Goal: Complete application form: Complete application form

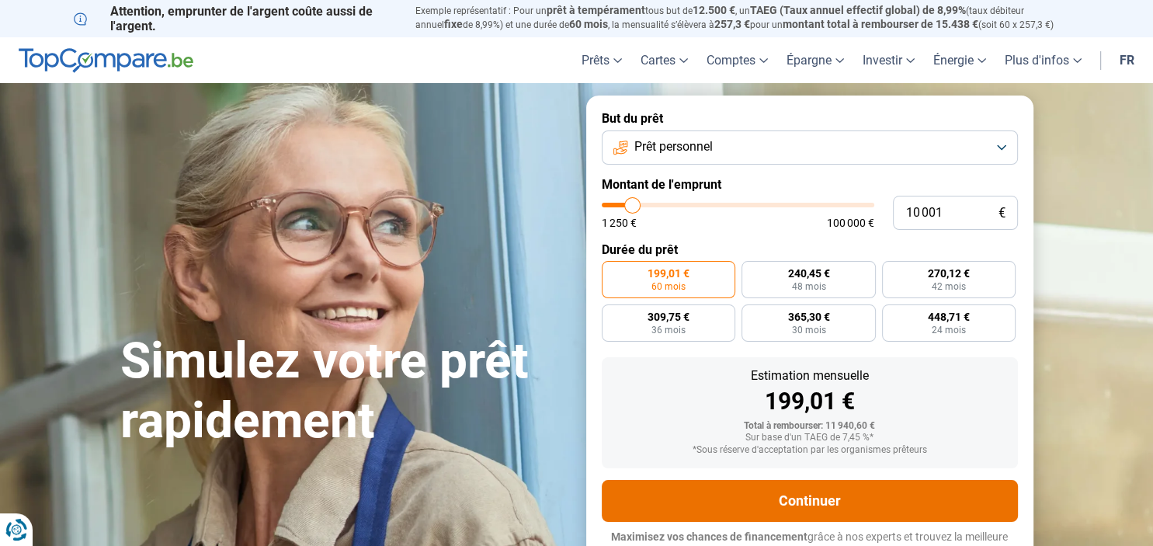
click at [813, 490] on button "Continuer" at bounding box center [810, 501] width 416 height 42
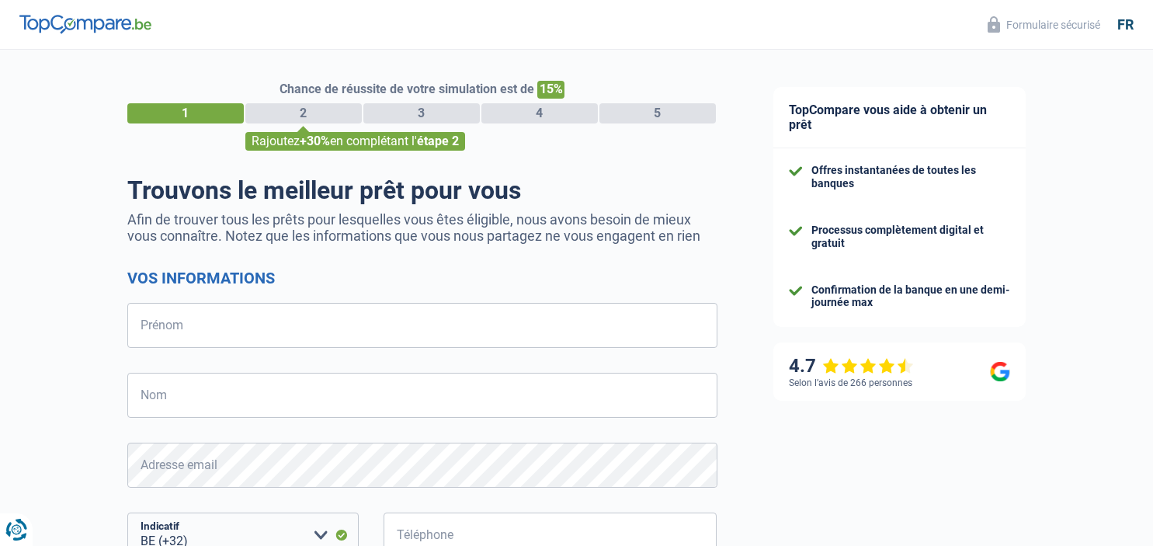
select select "32"
click at [130, 325] on input "Prénom" at bounding box center [422, 325] width 590 height 45
click at [132, 327] on input "Prénom" at bounding box center [422, 325] width 590 height 45
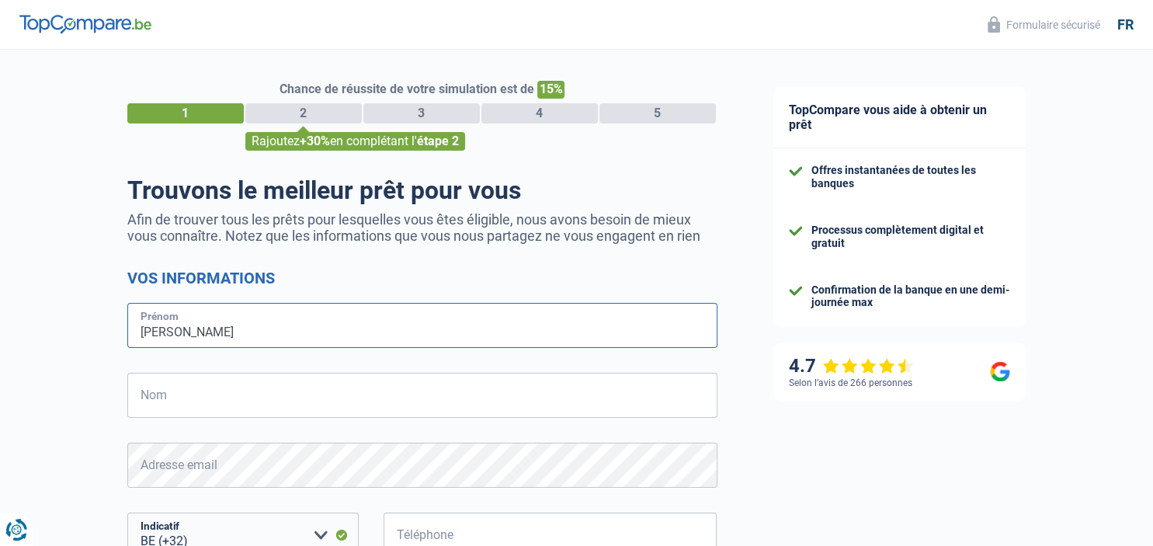
type input "[PERSON_NAME]"
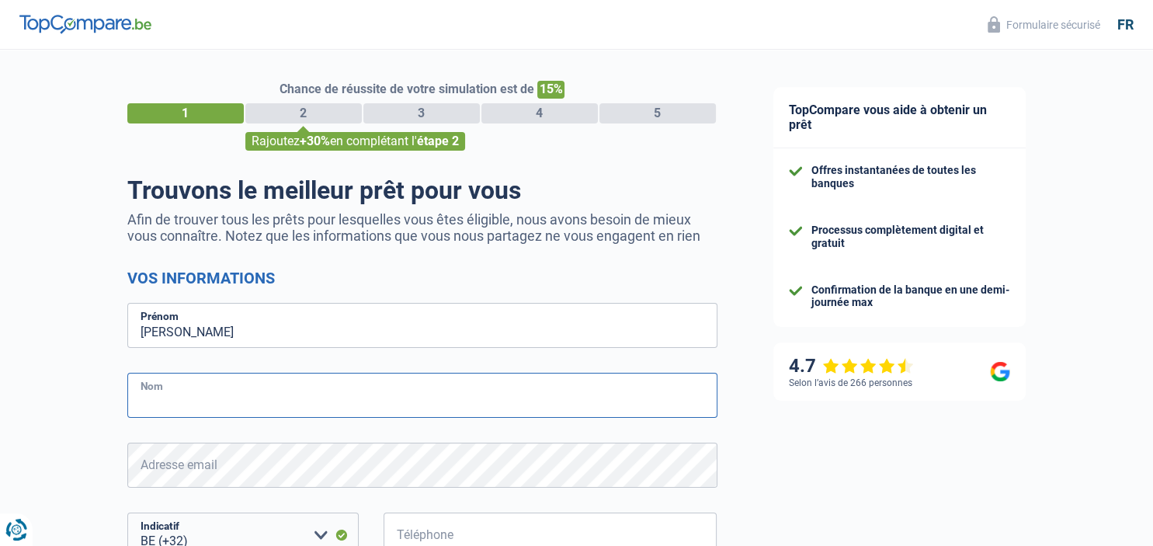
click at [132, 405] on input "Nom" at bounding box center [422, 395] width 590 height 45
type input "ottevaere"
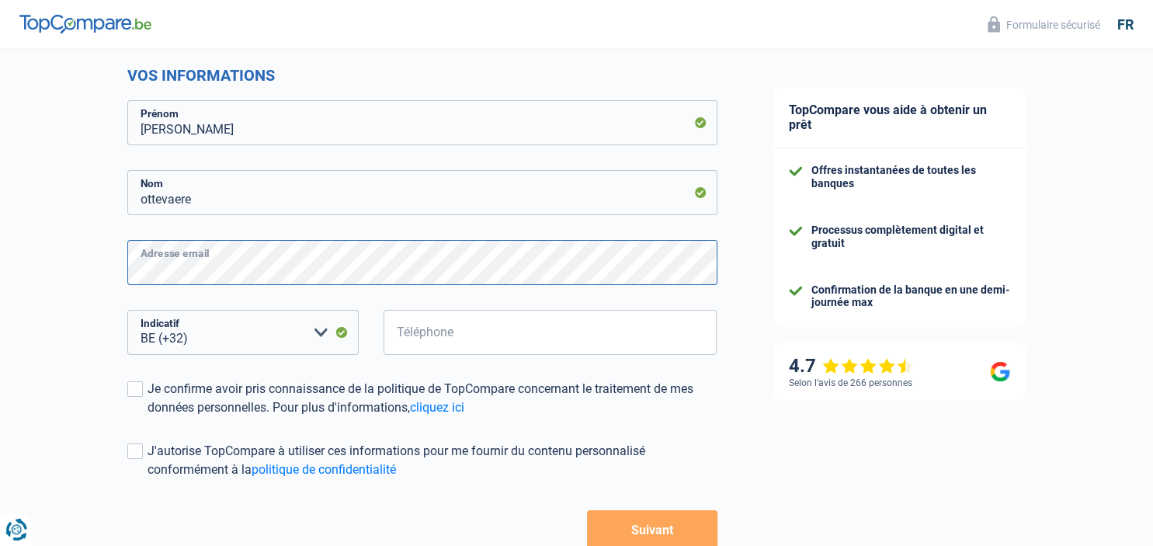
scroll to position [204, 0]
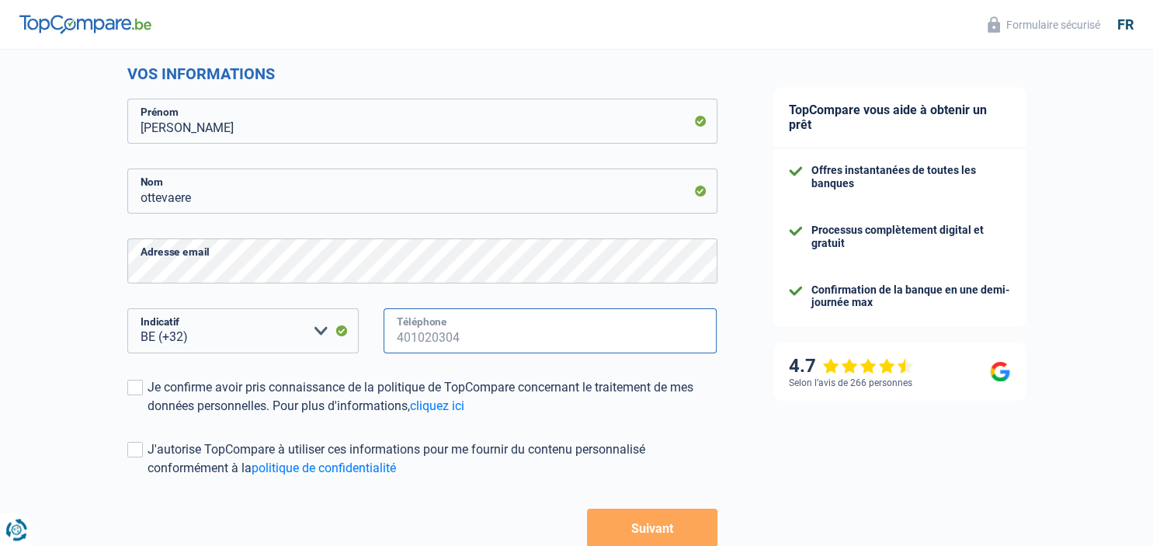
click at [398, 330] on input "Téléphone" at bounding box center [551, 330] width 334 height 45
click at [405, 344] on input "Téléphone" at bounding box center [551, 330] width 334 height 45
click at [405, 343] on input "Téléphone" at bounding box center [551, 330] width 334 height 45
drag, startPoint x: 405, startPoint y: 343, endPoint x: 415, endPoint y: 335, distance: 12.1
click at [412, 339] on input "Téléphone" at bounding box center [551, 330] width 334 height 45
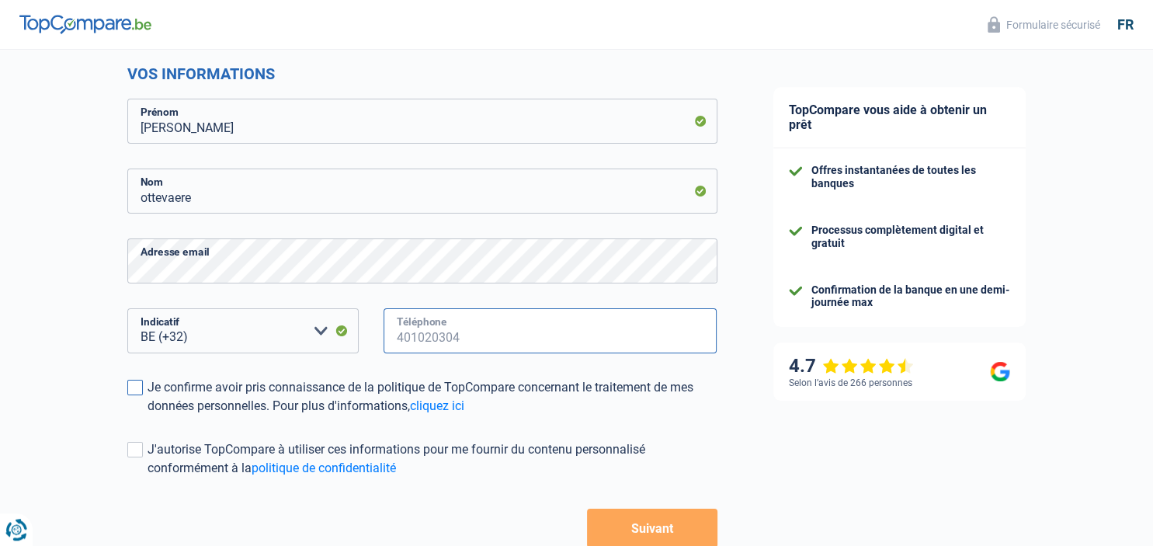
drag, startPoint x: 470, startPoint y: 332, endPoint x: 366, endPoint y: 384, distance: 116.7
click at [384, 353] on input "Téléphone" at bounding box center [551, 330] width 334 height 45
drag, startPoint x: 443, startPoint y: 334, endPoint x: 452, endPoint y: 339, distance: 10.1
click at [444, 336] on input "Téléphone" at bounding box center [551, 330] width 334 height 45
drag, startPoint x: 391, startPoint y: 342, endPoint x: 464, endPoint y: 328, distance: 73.4
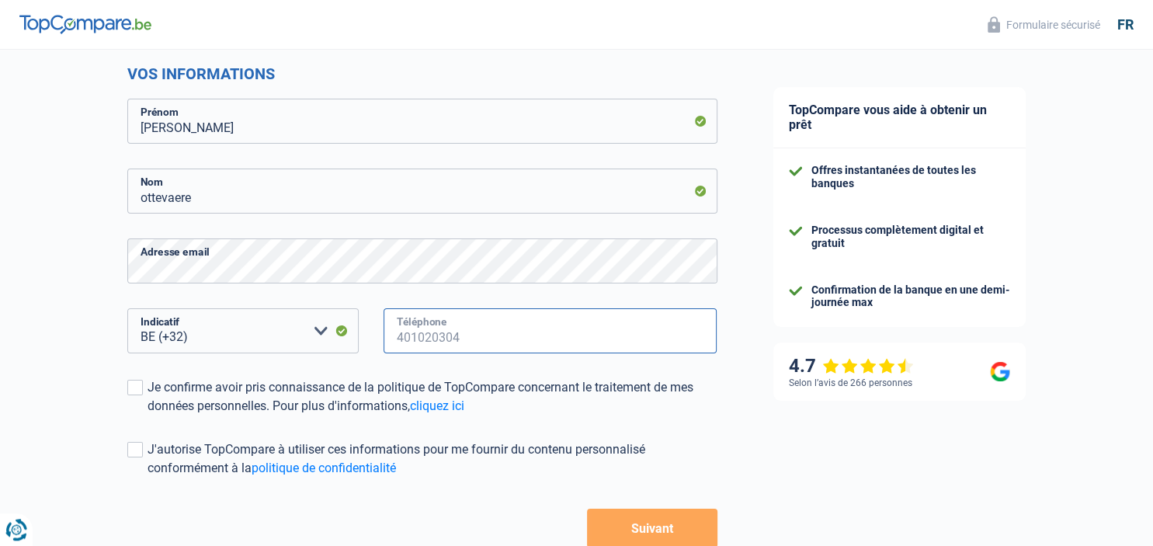
click at [469, 324] on input "Téléphone" at bounding box center [551, 330] width 334 height 45
drag, startPoint x: 462, startPoint y: 330, endPoint x: 443, endPoint y: 339, distance: 20.5
click at [446, 339] on input "Téléphone" at bounding box center [551, 330] width 334 height 45
drag, startPoint x: 447, startPoint y: 342, endPoint x: 588, endPoint y: 257, distance: 164.1
click at [588, 308] on input "Téléphone" at bounding box center [551, 330] width 334 height 45
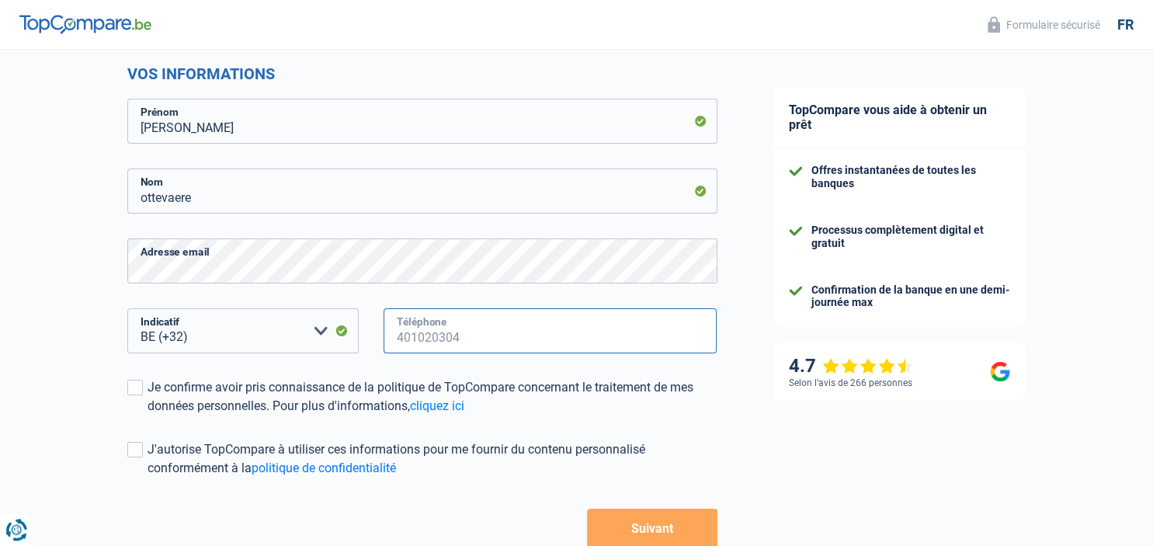
click at [395, 333] on input "Téléphone" at bounding box center [551, 330] width 334 height 45
drag, startPoint x: 395, startPoint y: 333, endPoint x: 450, endPoint y: 314, distance: 57.5
click at [444, 313] on input "Téléphone" at bounding box center [551, 330] width 334 height 45
drag, startPoint x: 468, startPoint y: 332, endPoint x: 450, endPoint y: 345, distance: 22.2
click at [422, 348] on input "Téléphone" at bounding box center [551, 330] width 334 height 45
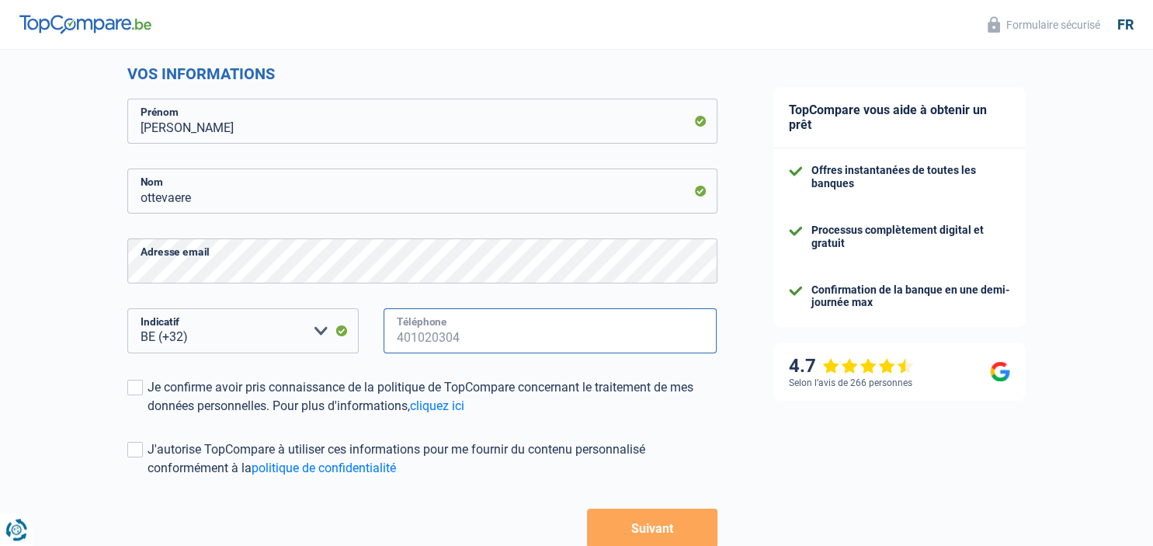
click at [461, 340] on input "Téléphone" at bounding box center [551, 330] width 334 height 45
drag, startPoint x: 458, startPoint y: 339, endPoint x: 467, endPoint y: 334, distance: 10.1
click at [467, 334] on input "Téléphone" at bounding box center [551, 330] width 334 height 45
click at [450, 342] on input "Téléphone" at bounding box center [551, 330] width 334 height 45
drag, startPoint x: 444, startPoint y: 337, endPoint x: 459, endPoint y: 328, distance: 17.0
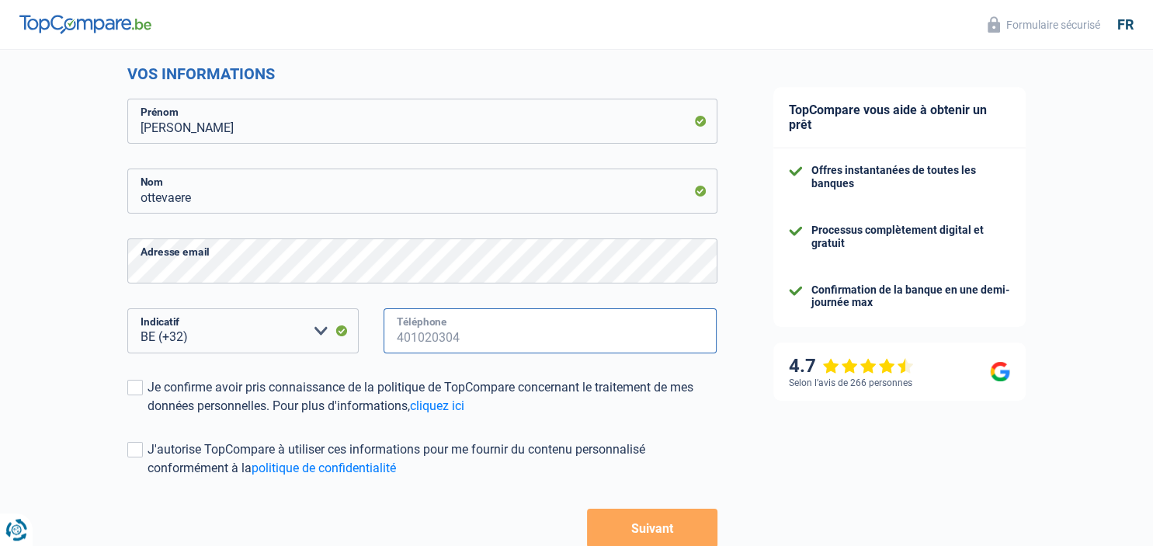
click at [456, 331] on input "Téléphone" at bounding box center [551, 330] width 334 height 45
click at [132, 386] on span at bounding box center [135, 388] width 16 height 16
click at [148, 415] on input "Je confirme avoir pris connaissance de la politique de TopCompare concernant le…" at bounding box center [148, 415] width 0 height 0
click at [120, 458] on div "Chance de réussite de votre simulation est de 15% 1 2 3 4 5 Rajoutez +30% en co…" at bounding box center [372, 236] width 745 height 794
click at [136, 451] on span at bounding box center [135, 450] width 16 height 16
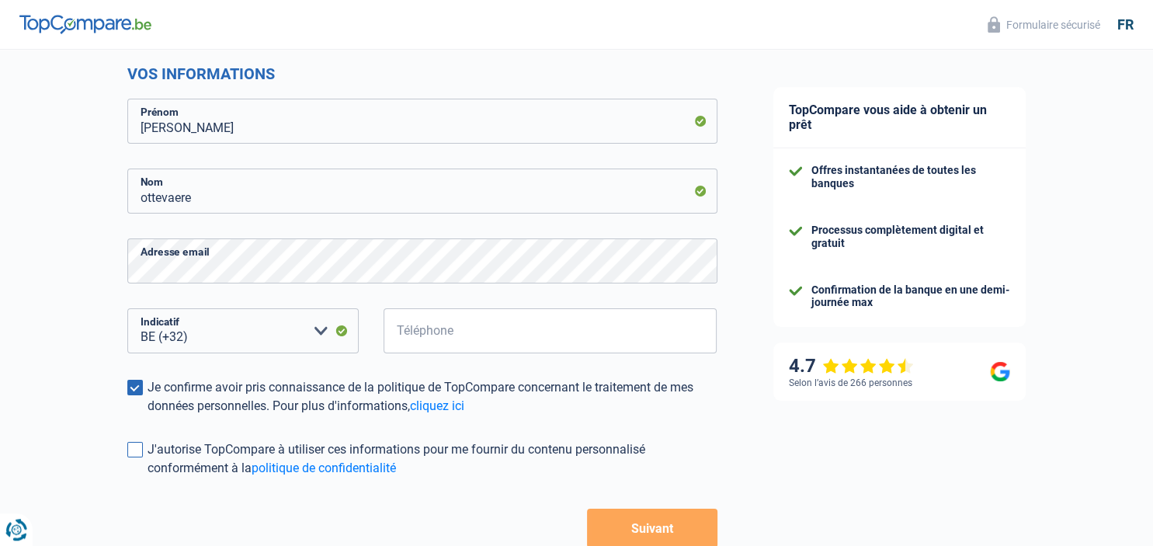
click at [148, 478] on input "J'autorise TopCompare à utiliser ces informations pour me fournir du contenu pe…" at bounding box center [148, 478] width 0 height 0
drag, startPoint x: 393, startPoint y: 322, endPoint x: 387, endPoint y: 328, distance: 8.3
click at [392, 324] on input "Téléphone" at bounding box center [551, 330] width 334 height 45
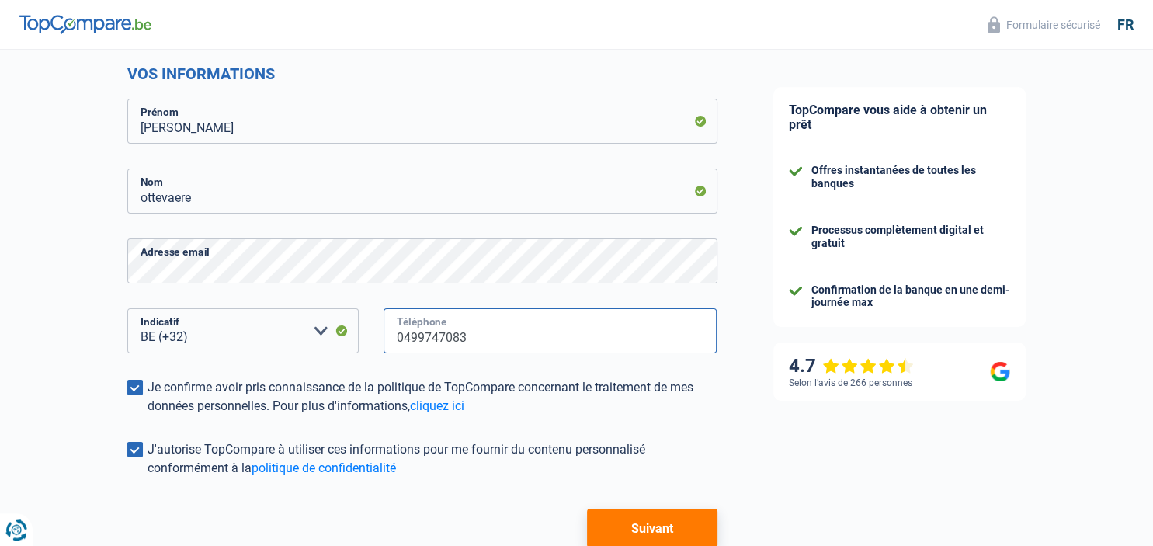
type input "0499747083"
click at [610, 516] on button "Suivant" at bounding box center [652, 528] width 130 height 39
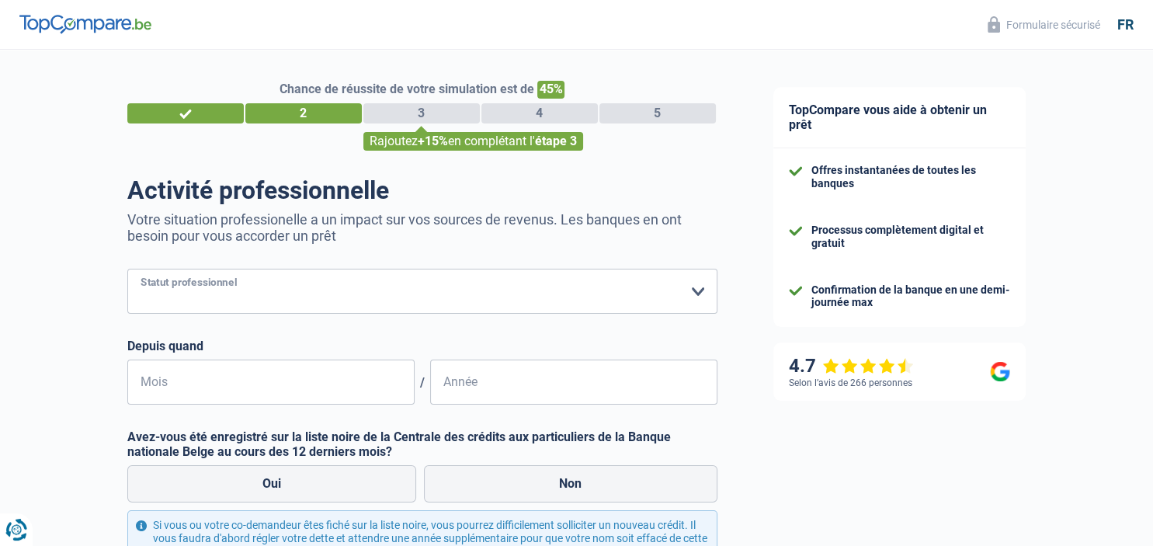
click at [127, 269] on select "Ouvrier Employé privé Employé public Invalide Indépendant Pensionné Chômeur Mut…" at bounding box center [422, 291] width 590 height 45
select select "retired"
click option "Pensionné" at bounding box center [0, 0] width 0 height 0
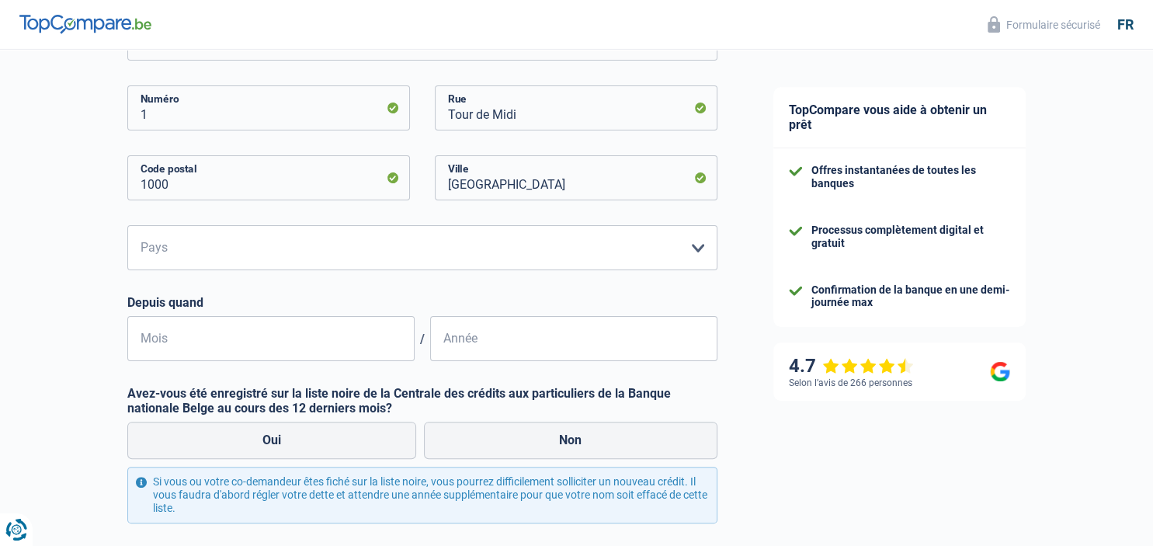
scroll to position [325, 0]
click at [127, 224] on select "Belgique Luxembourg Veuillez sélectionner une option" at bounding box center [422, 246] width 590 height 45
select select "BE"
click option "[GEOGRAPHIC_DATA]" at bounding box center [0, 0] width 0 height 0
click at [134, 334] on input "Mois" at bounding box center [270, 336] width 287 height 45
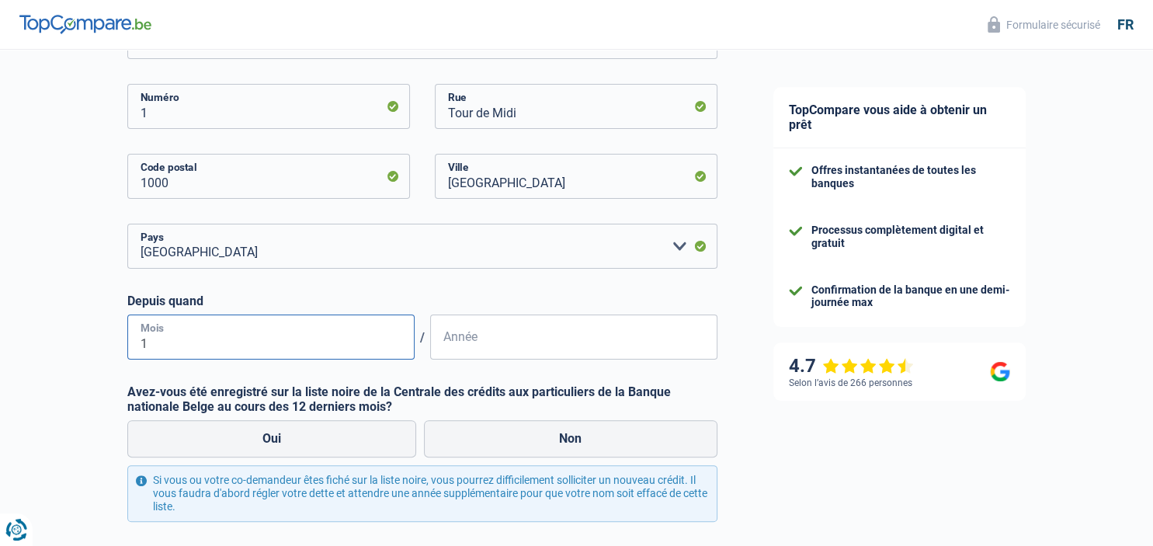
type input "12"
click at [440, 338] on input "Année" at bounding box center [573, 336] width 287 height 45
type input "2002"
click at [562, 434] on label "Non" at bounding box center [571, 438] width 294 height 37
click at [562, 434] on input "Non" at bounding box center [571, 438] width 294 height 37
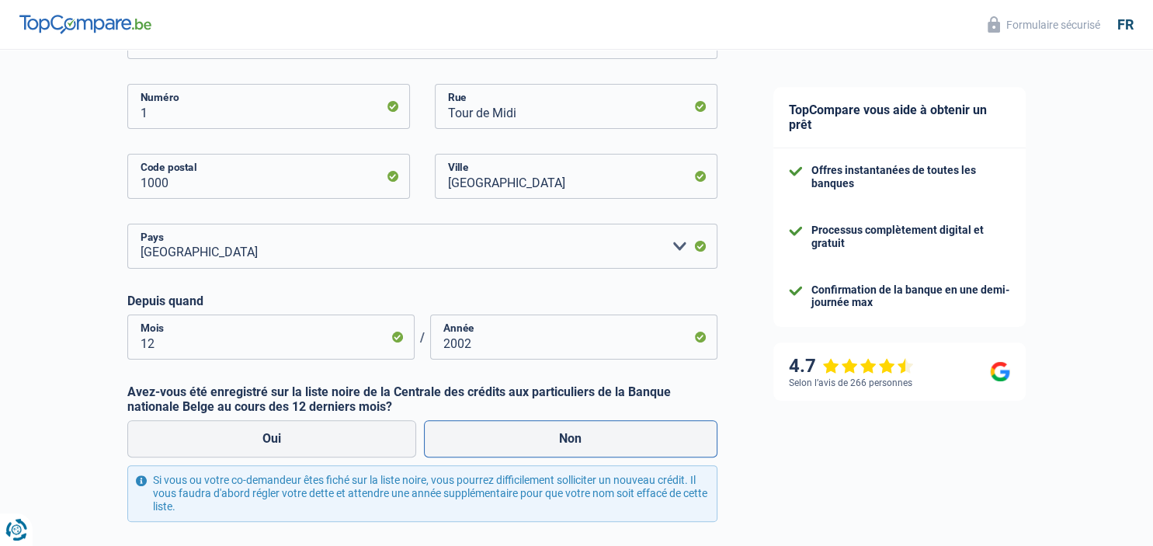
radio input "true"
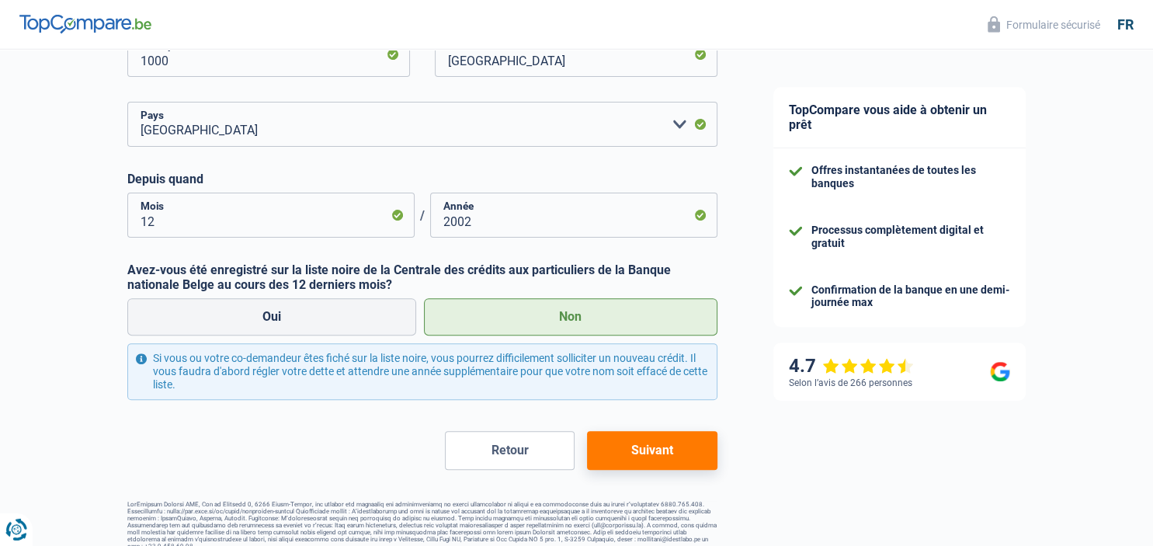
scroll to position [463, 0]
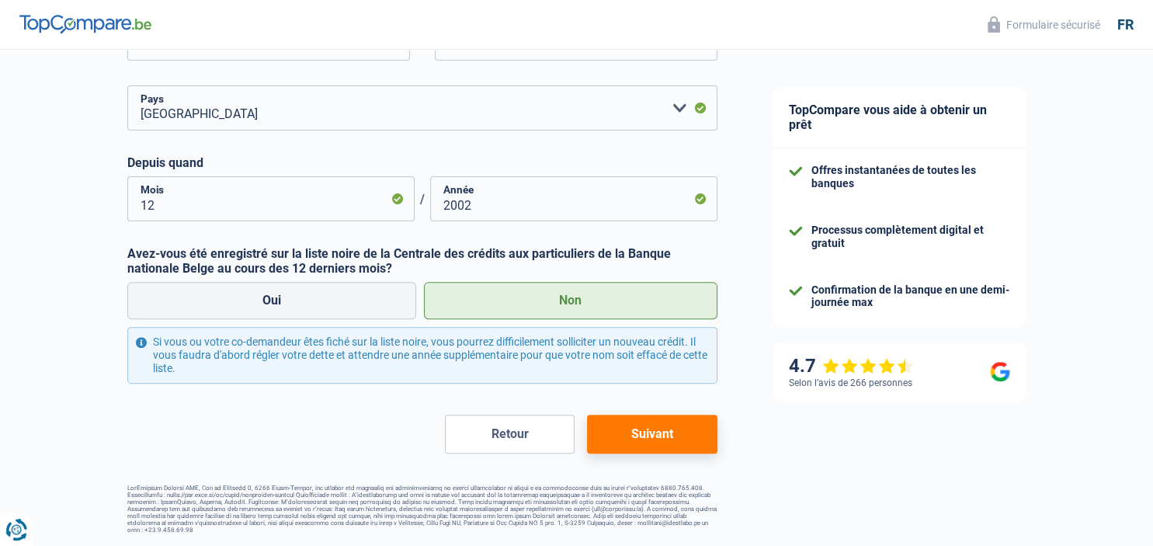
click at [642, 421] on button "Suivant" at bounding box center [652, 434] width 130 height 39
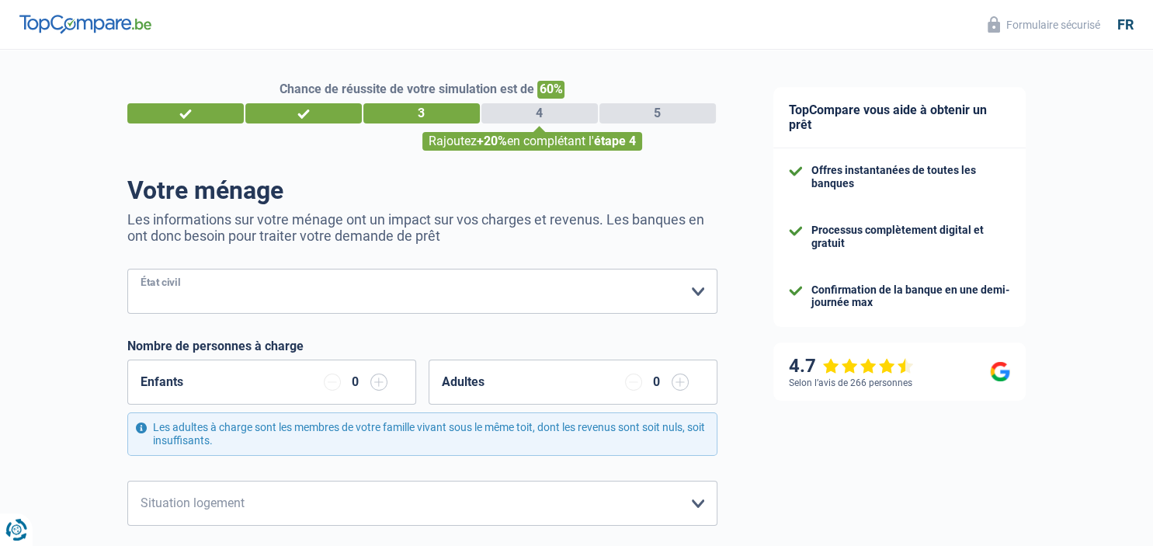
click at [127, 269] on select "[PERSON_NAME](e) Cohabitant(e) légal(e) Divorcé(e) Veuf(ve) Séparé (de fait) Ve…" at bounding box center [422, 291] width 590 height 45
select select "divorced"
click option "Divorcé(e)" at bounding box center [0, 0] width 0 height 0
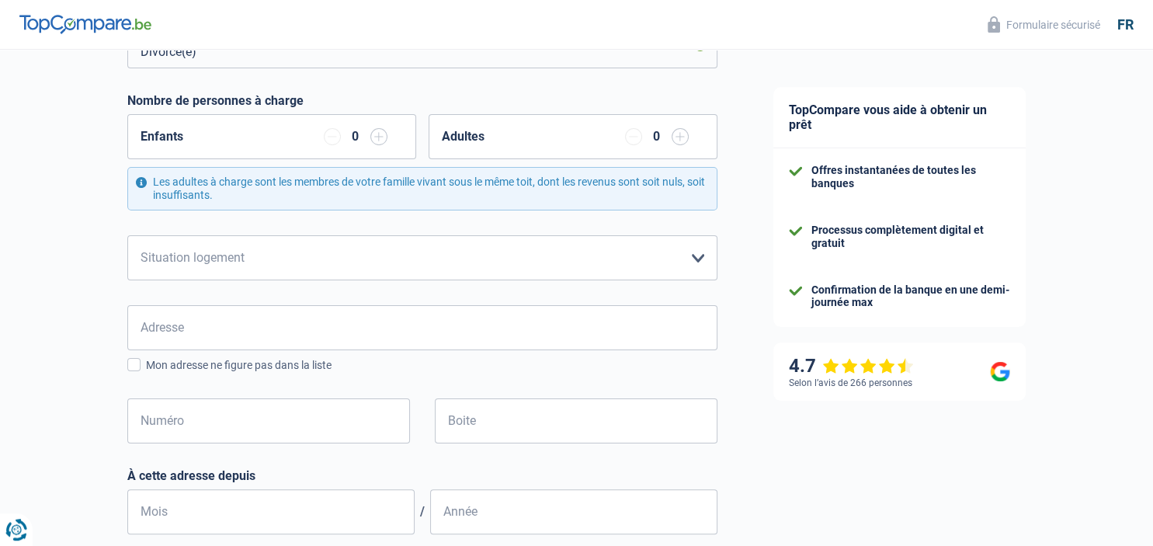
scroll to position [252, 0]
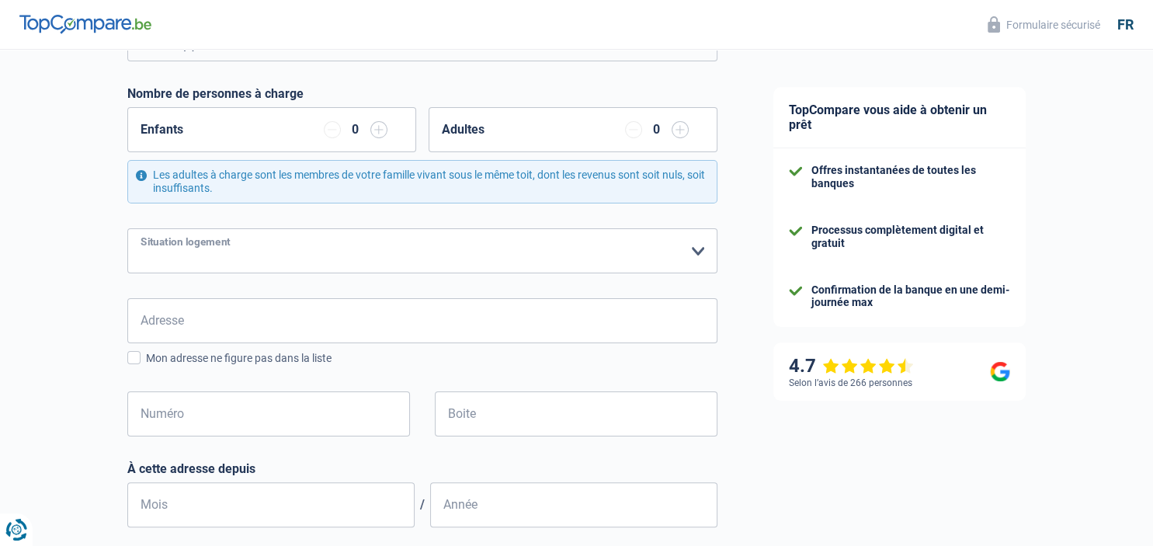
click at [127, 228] on select "Locataire Propriétaire avec prêt hypothécaire Propriétaire sans prêt hypothécai…" at bounding box center [422, 250] width 590 height 45
select select "rents"
click option "Locataire" at bounding box center [0, 0] width 0 height 0
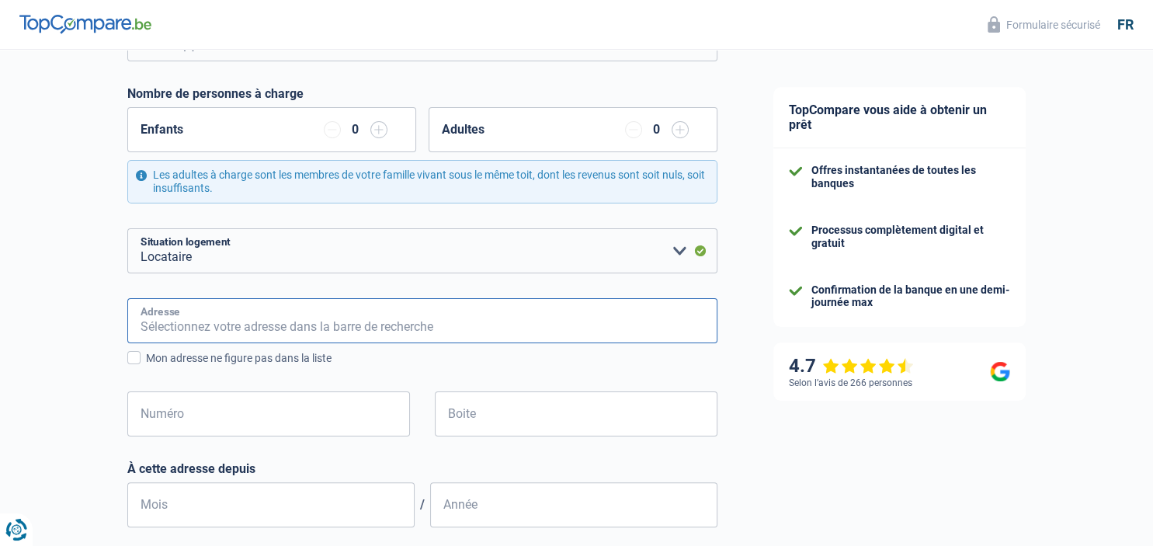
click at [135, 318] on input "Adresse" at bounding box center [422, 320] width 590 height 45
click at [139, 339] on input "Adresse" at bounding box center [422, 320] width 590 height 45
click at [140, 339] on input "Adresse" at bounding box center [422, 320] width 590 height 45
click at [145, 334] on input "Adresse" at bounding box center [422, 320] width 590 height 45
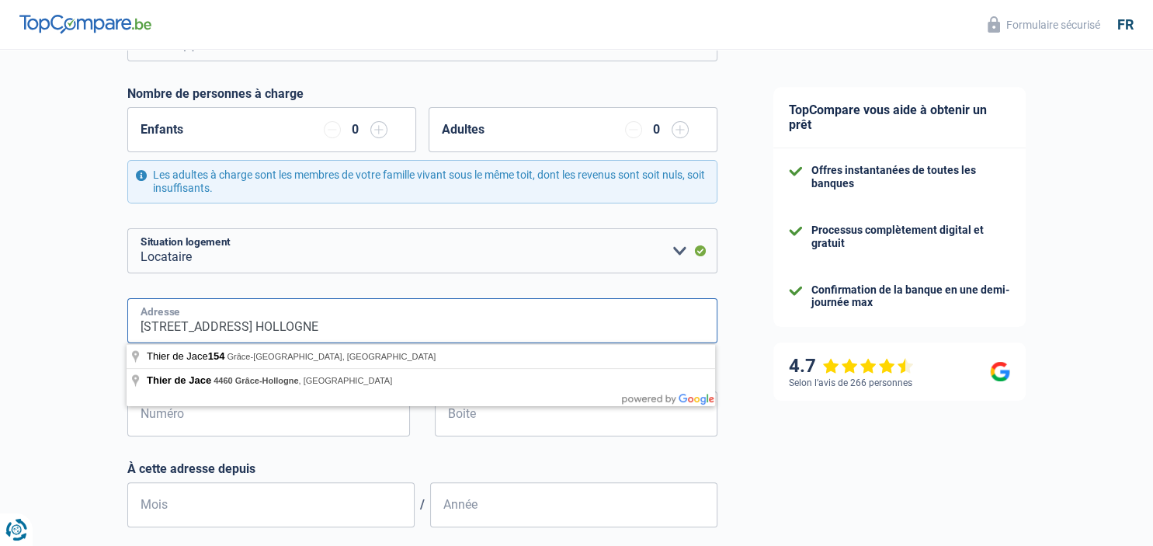
type input "[STREET_ADDRESS] HOLLOGNE"
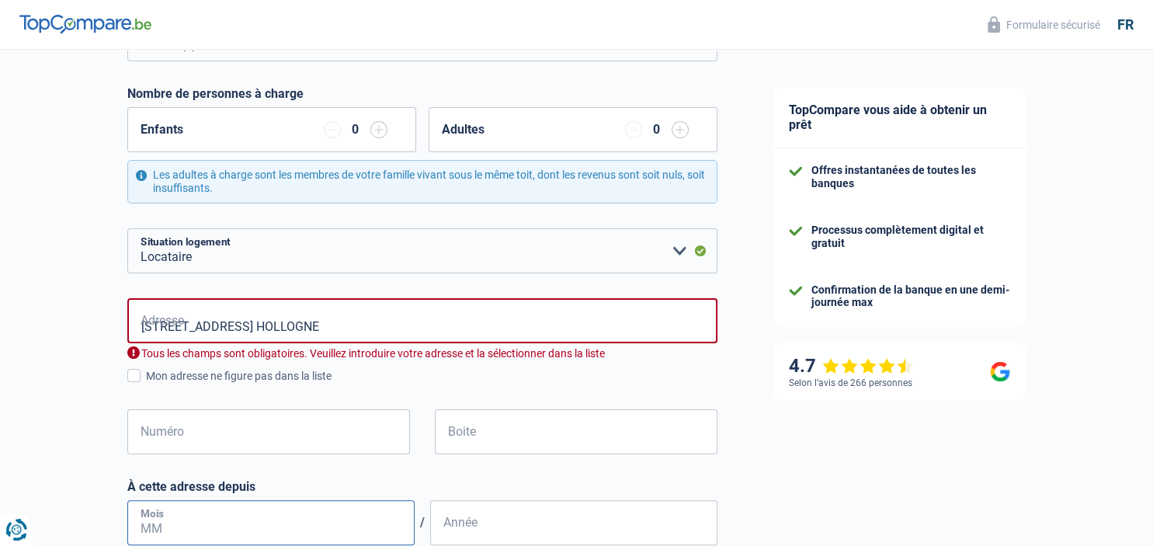
click at [134, 504] on input "Mois" at bounding box center [270, 522] width 287 height 45
type input "04"
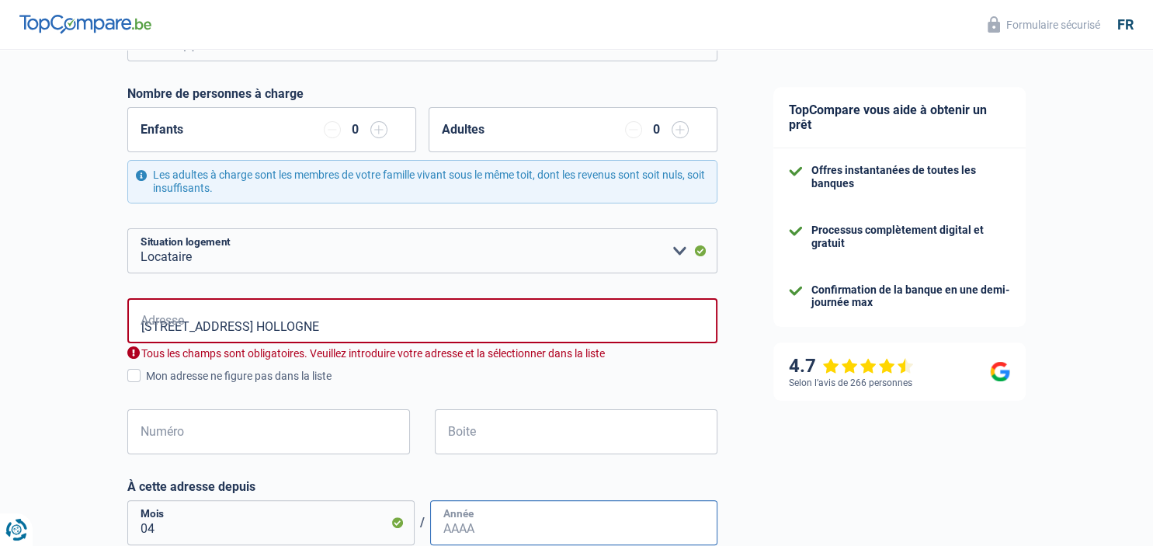
click at [438, 528] on input "Année" at bounding box center [573, 522] width 287 height 45
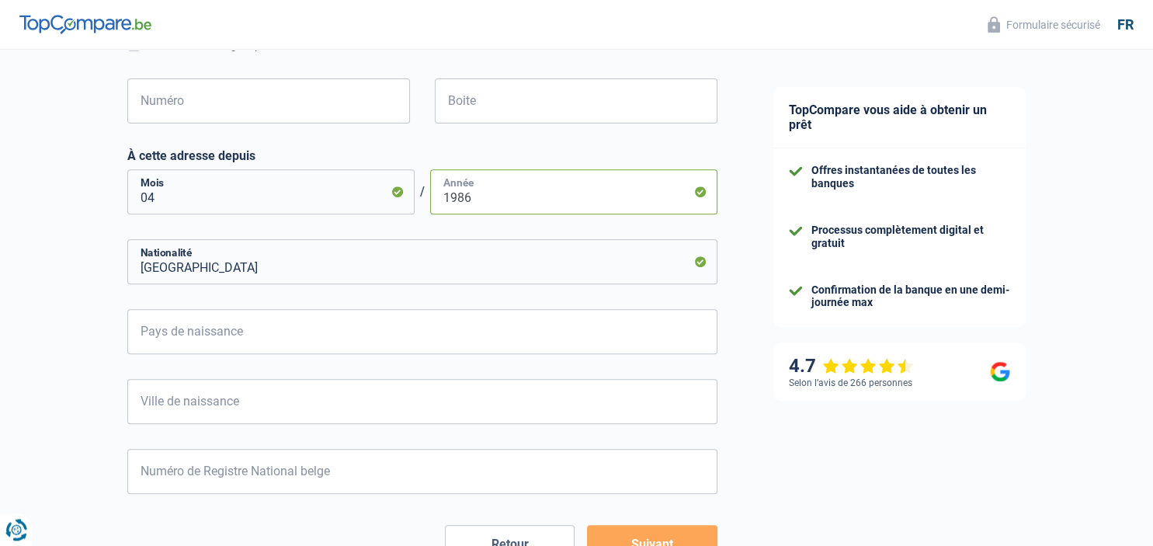
scroll to position [587, 0]
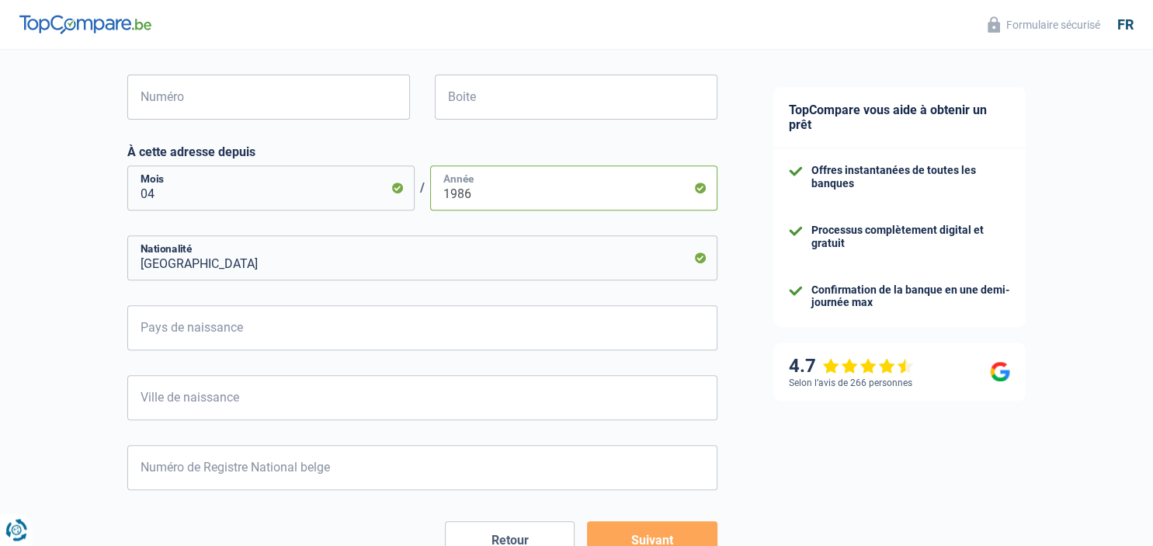
type input "1986"
click at [155, 325] on input "Pays de naissance" at bounding box center [422, 327] width 590 height 45
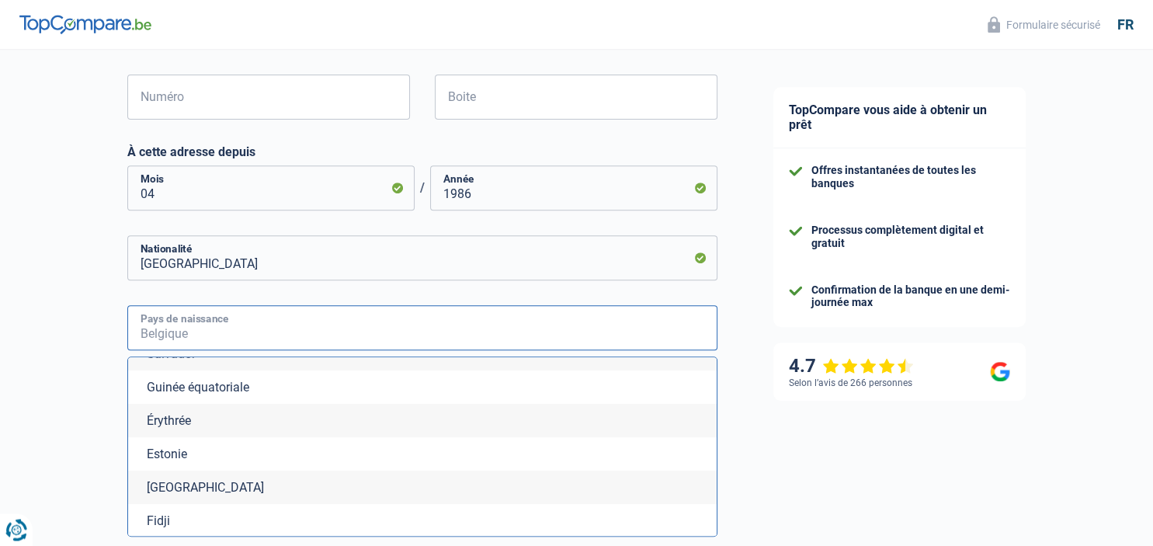
scroll to position [2005, 0]
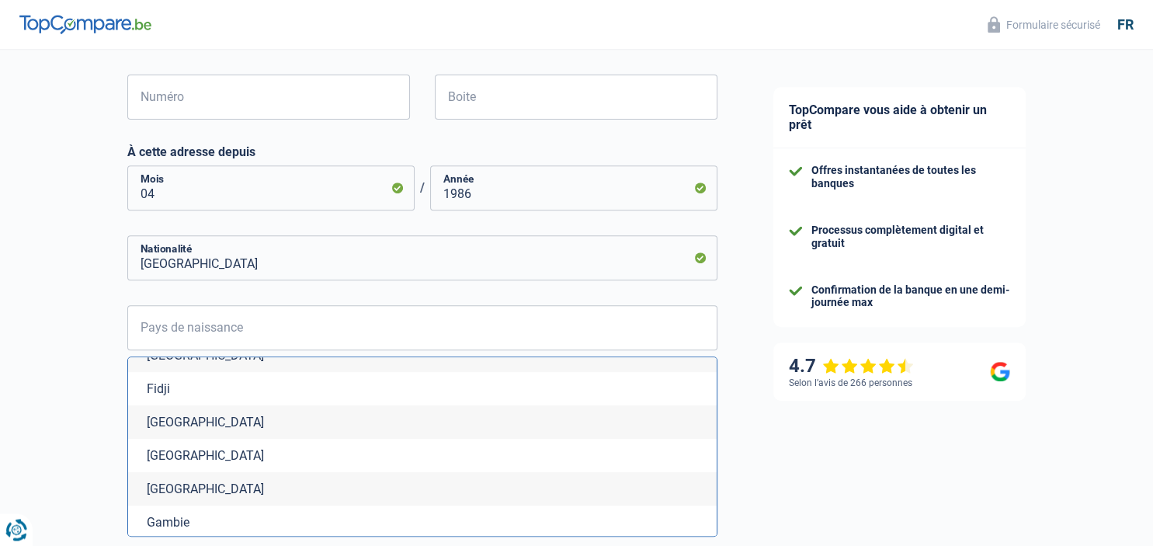
click at [144, 464] on li "[GEOGRAPHIC_DATA]" at bounding box center [422, 455] width 589 height 33
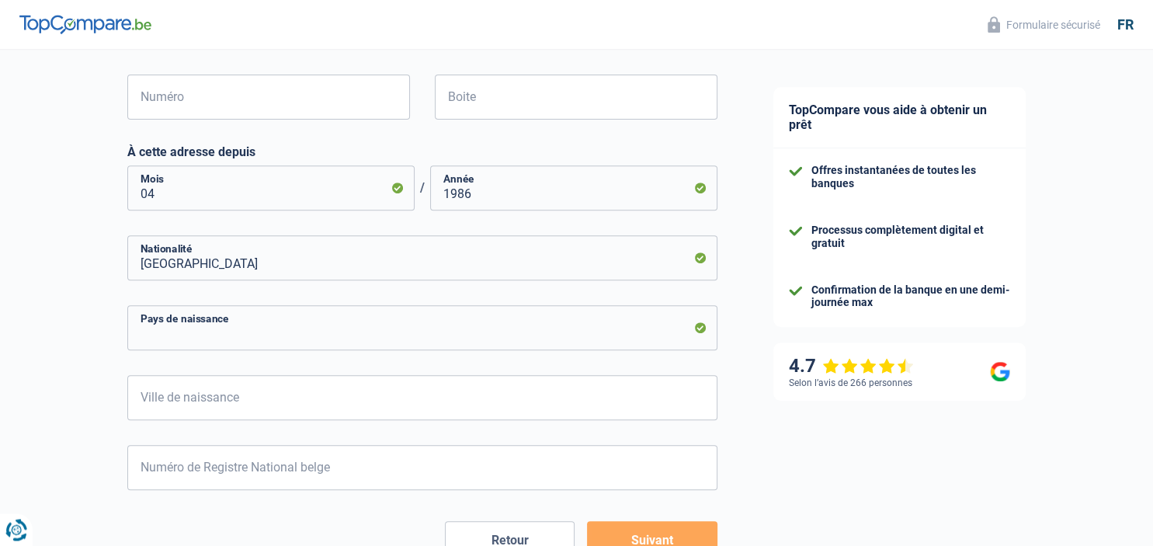
type input "[GEOGRAPHIC_DATA]"
click at [141, 394] on input "Ville de naissance" at bounding box center [422, 397] width 590 height 45
type input "ROUBAIX"
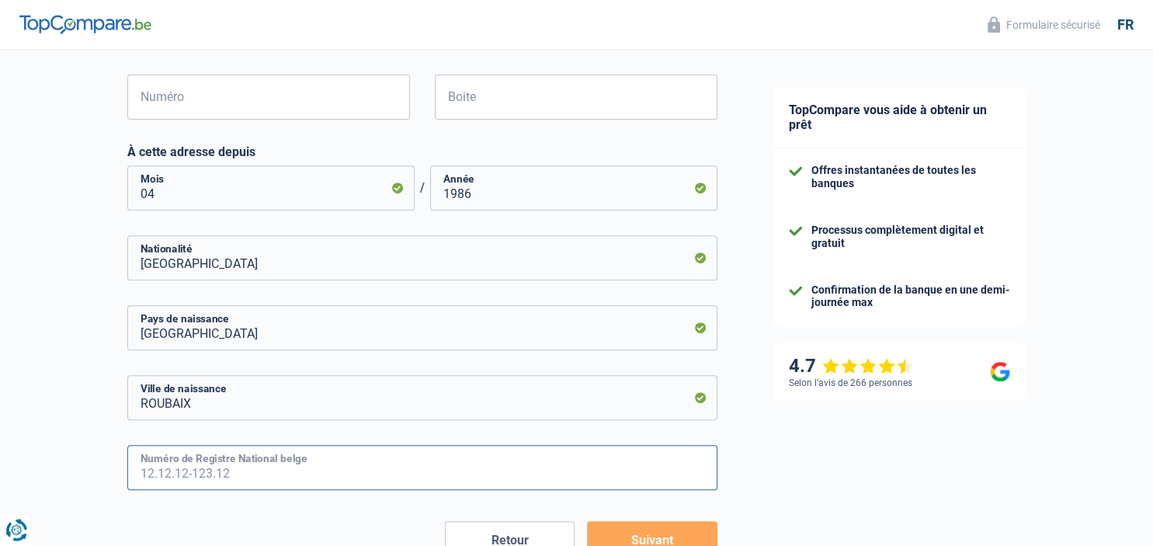
click at [132, 464] on input "Numéro de Registre National belge" at bounding box center [422, 467] width 590 height 45
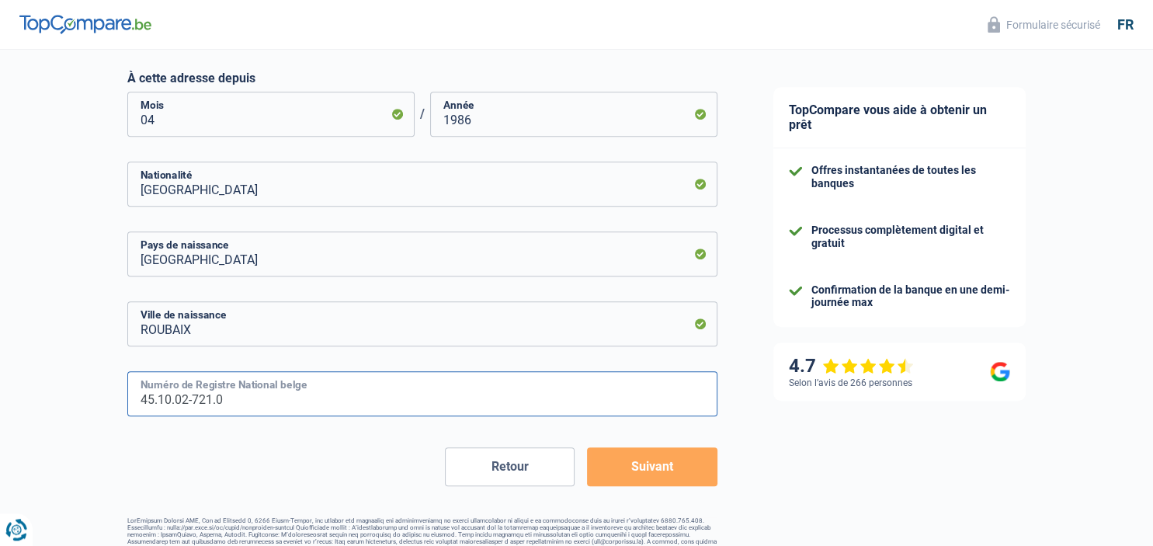
scroll to position [693, 0]
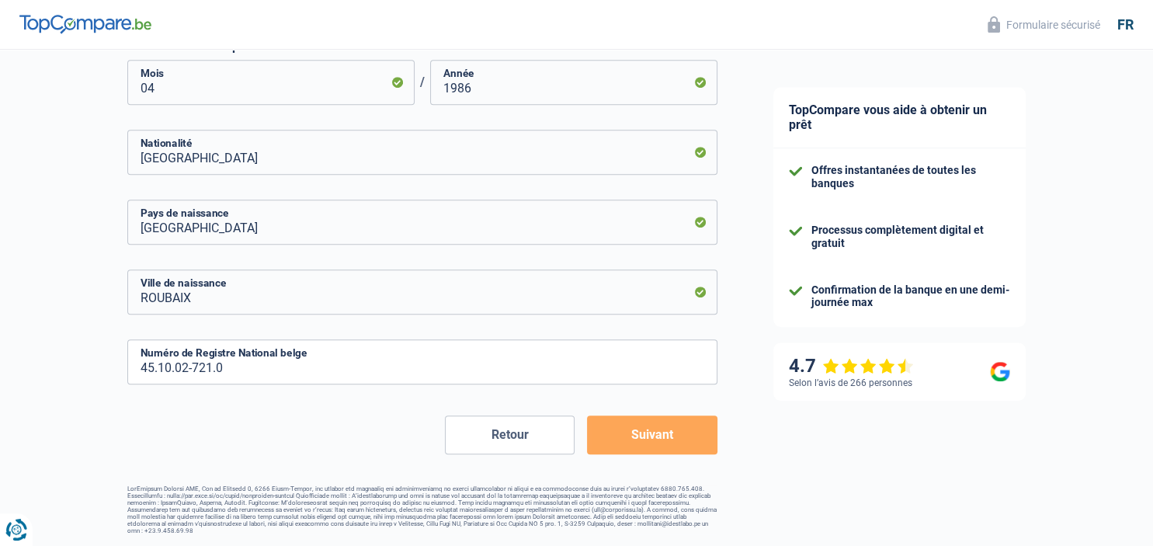
click at [655, 427] on form "[PERSON_NAME](e) Cohabitant(e) légal(e) Divorcé(e) Veuf(ve) Séparé (de fait) Ve…" at bounding box center [422, 15] width 590 height 878
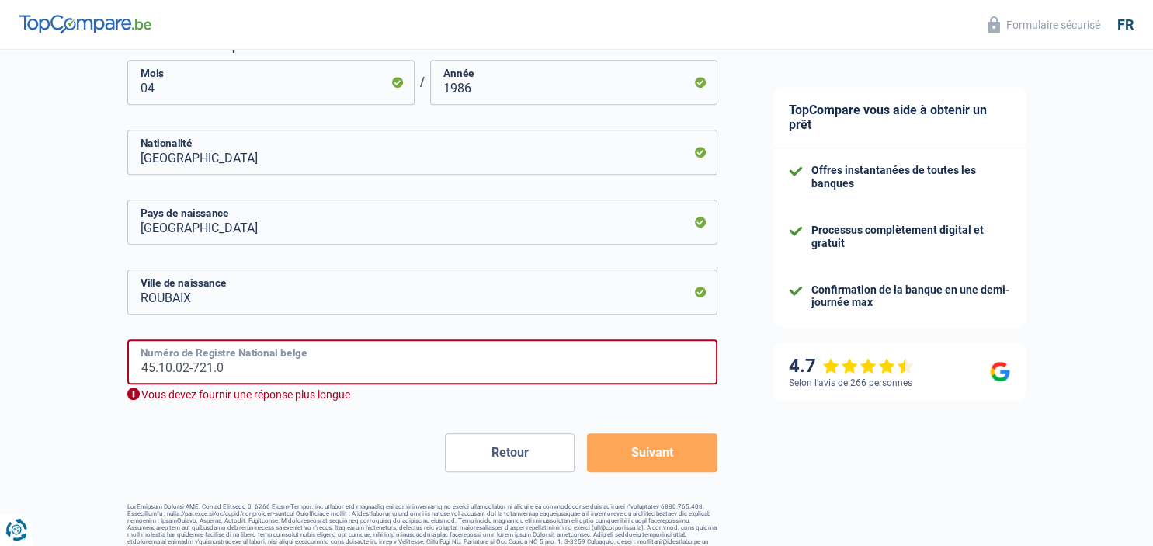
click at [214, 367] on input "45.10.02-721.0" at bounding box center [422, 361] width 590 height 45
drag, startPoint x: 211, startPoint y: 367, endPoint x: 1062, endPoint y: 266, distance: 856.4
click at [297, 352] on input "45.10.02-721.10" at bounding box center [422, 361] width 590 height 45
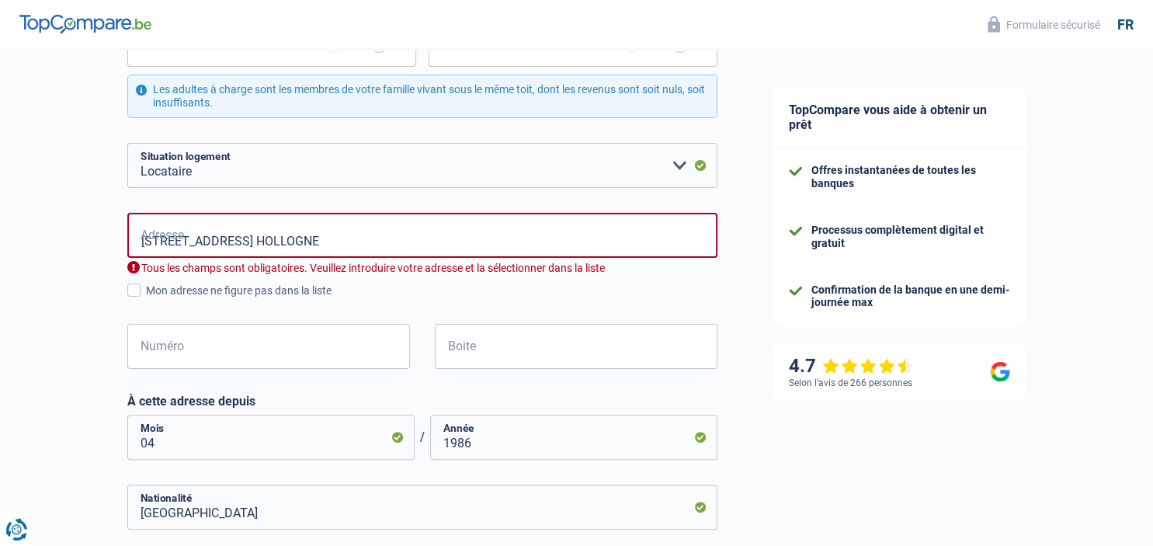
scroll to position [224, 0]
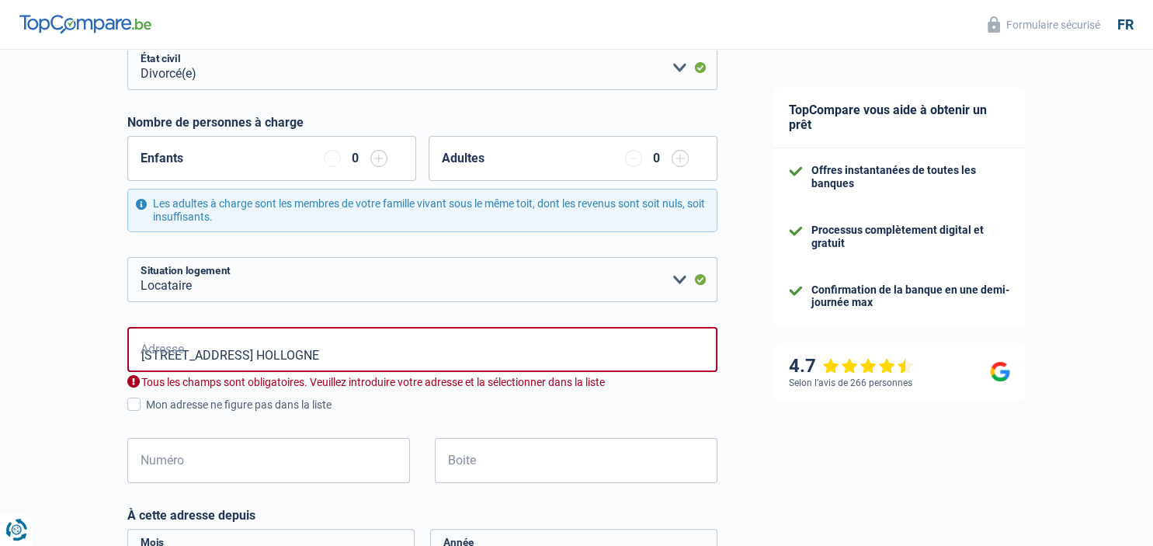
type input "45.10.02-072.10"
